Goal: Information Seeking & Learning: Learn about a topic

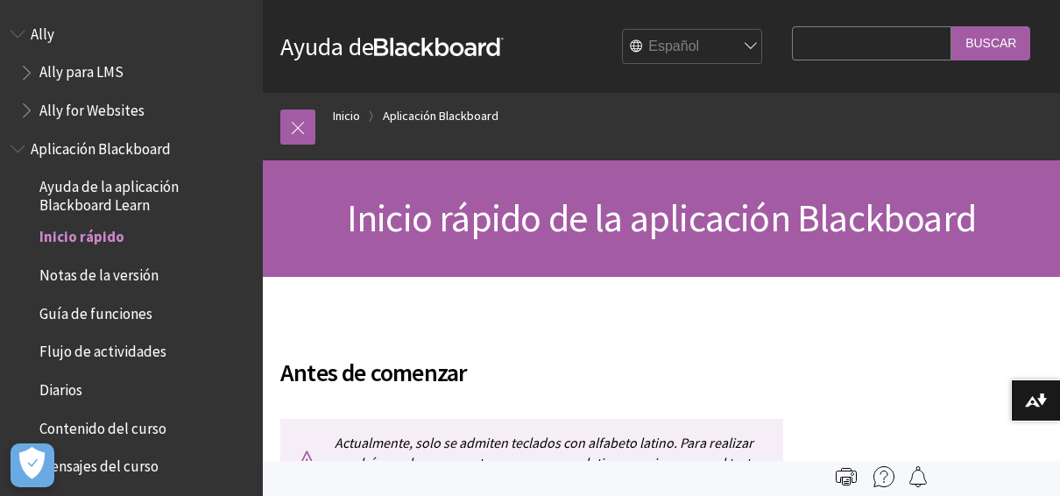
scroll to position [196, 0]
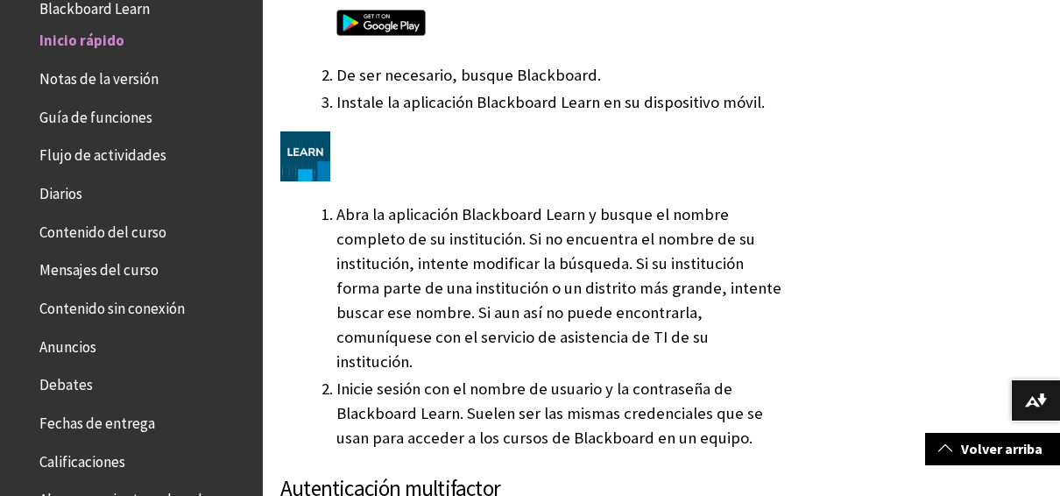
scroll to position [1397, 0]
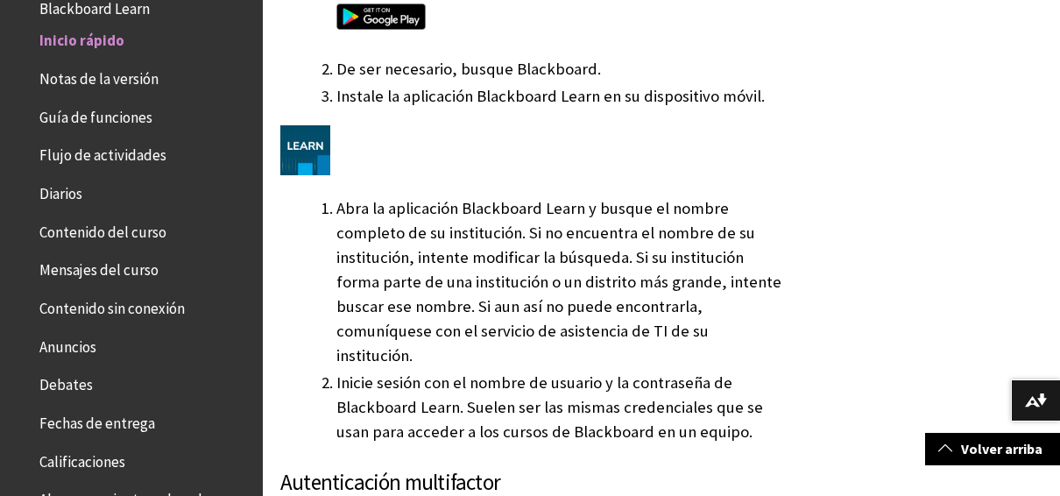
click at [313, 125] on img at bounding box center [305, 150] width 50 height 50
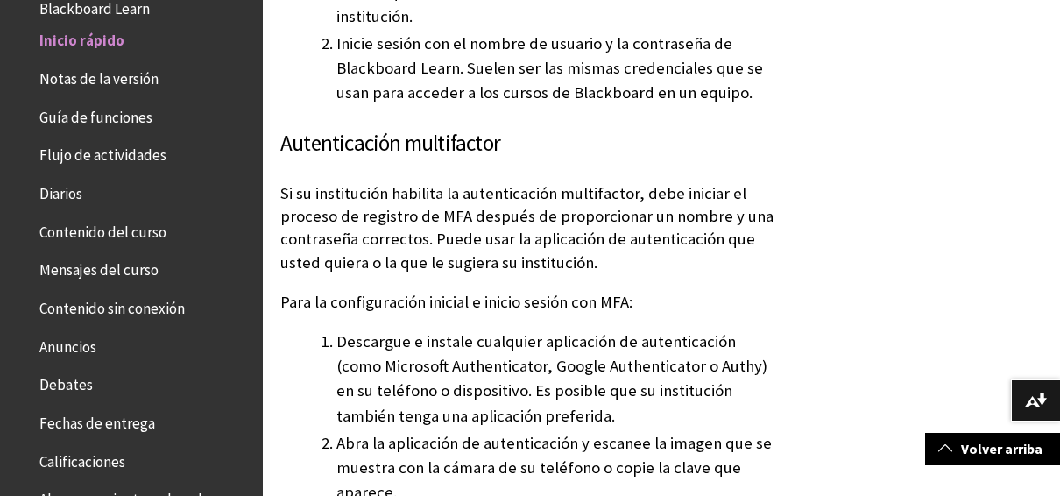
scroll to position [1743, 0]
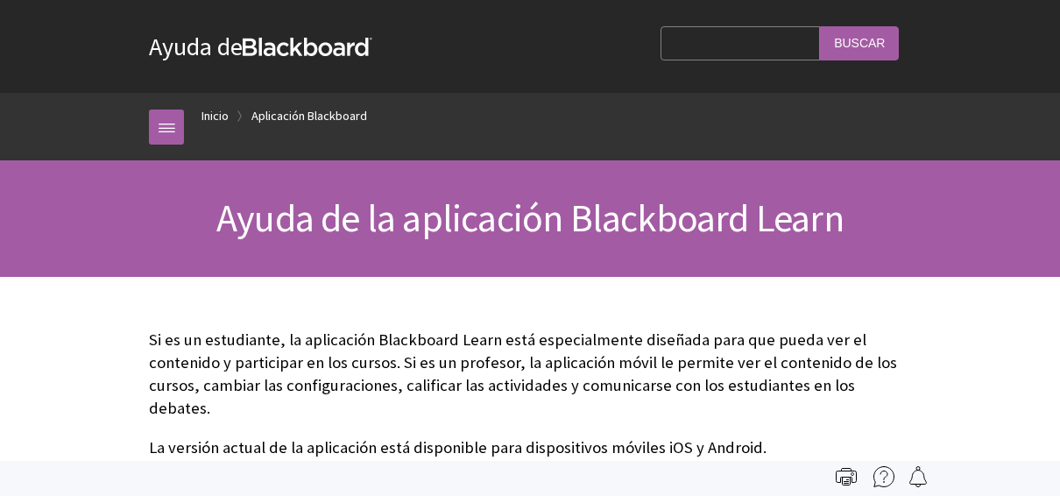
scroll to position [145, 0]
